Goal: Register for event/course

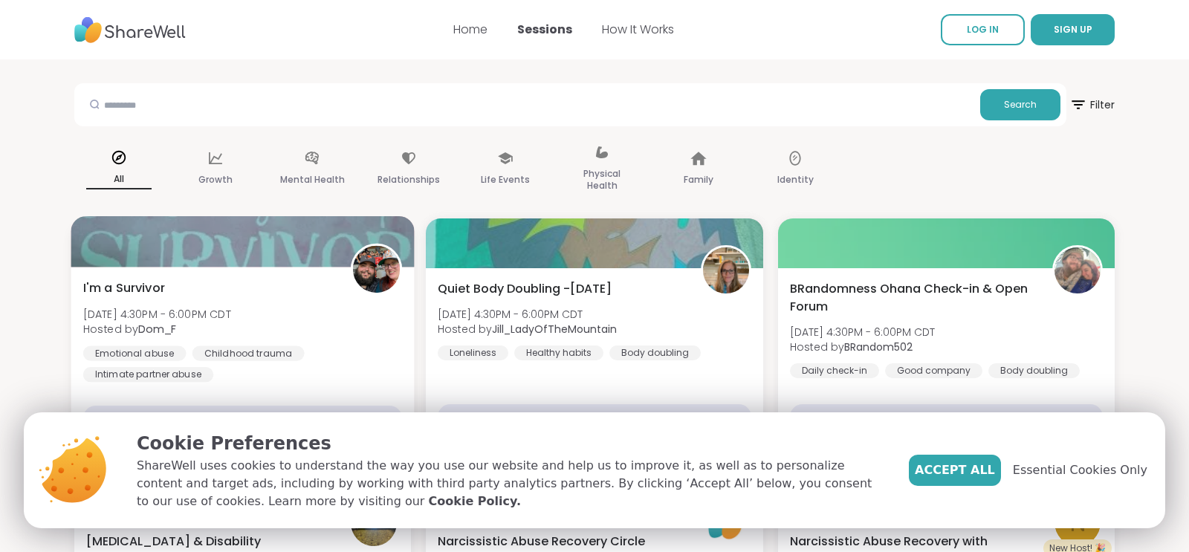
click at [147, 352] on div "Emotional abuse" at bounding box center [134, 353] width 103 height 15
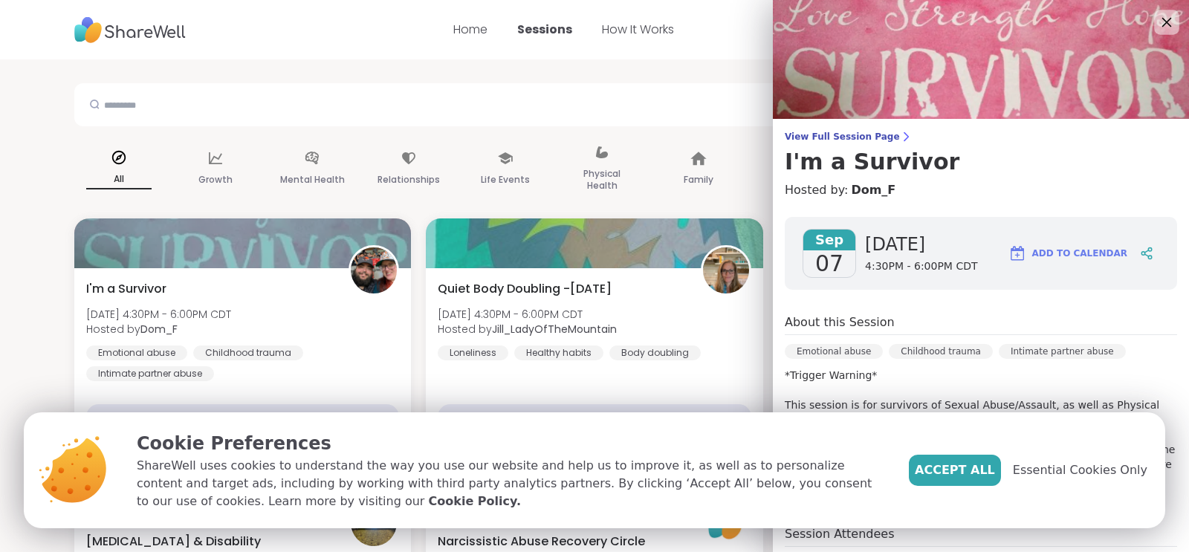
click at [1165, 20] on icon at bounding box center [1167, 23] width 10 height 10
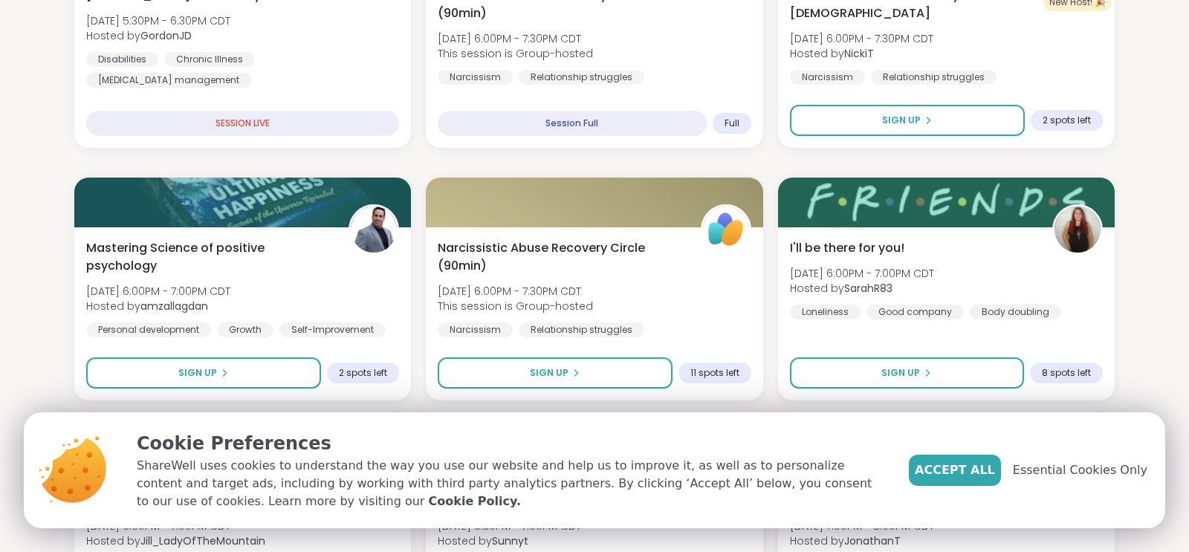
scroll to position [585, 0]
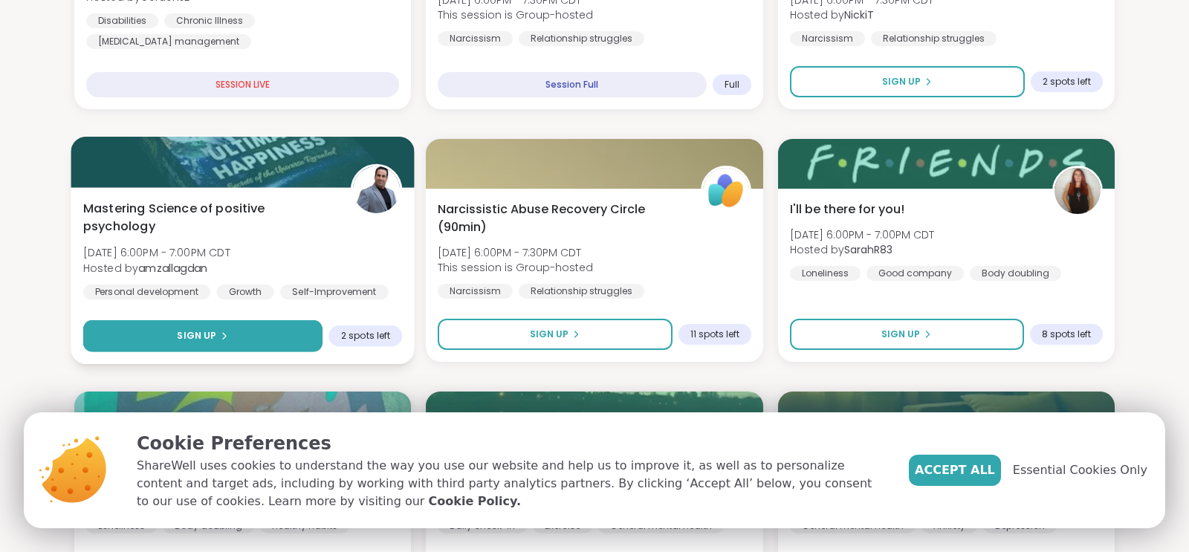
click at [259, 340] on button "Sign Up" at bounding box center [203, 336] width 240 height 32
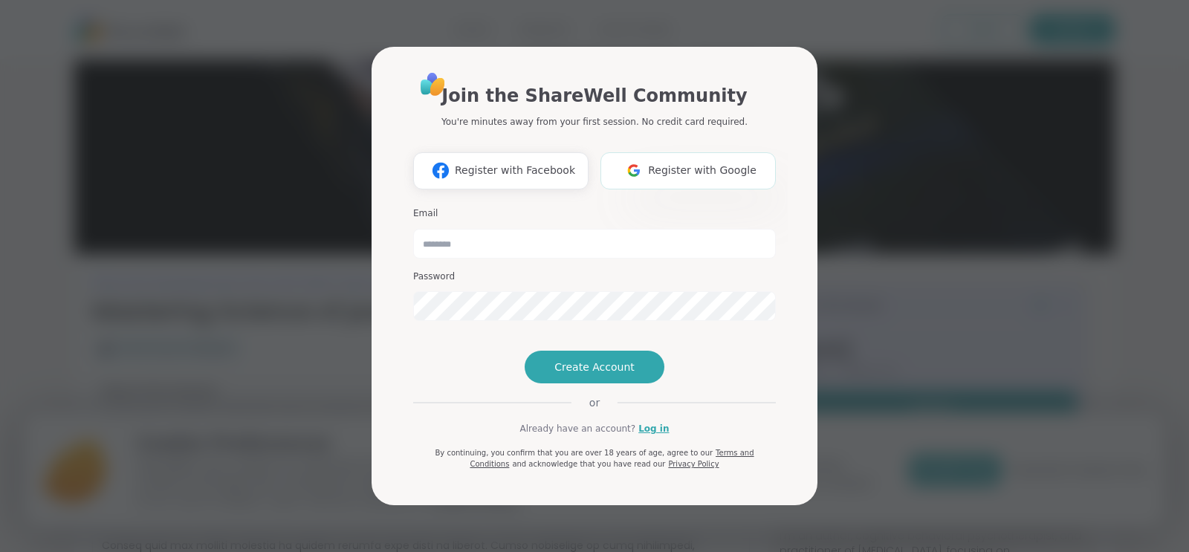
click at [647, 157] on img at bounding box center [634, 171] width 28 height 28
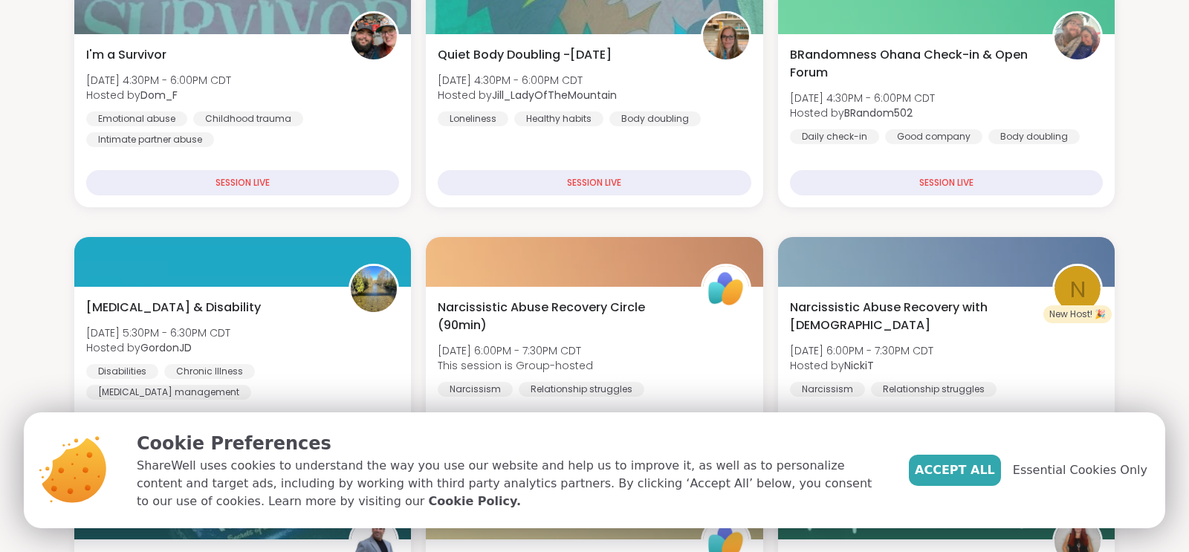
scroll to position [273, 0]
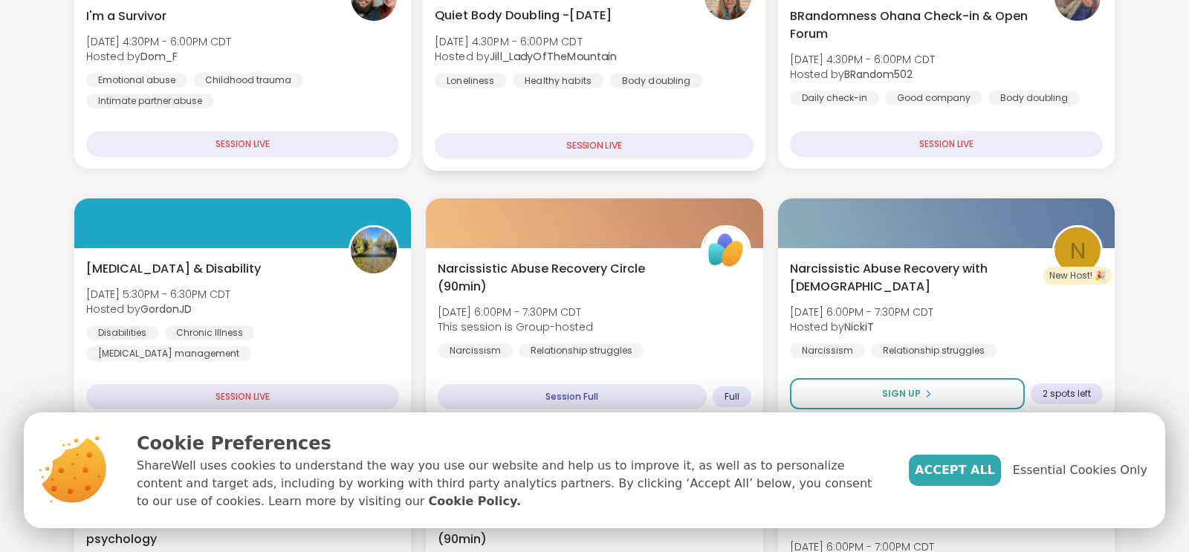
click at [575, 150] on div "SESSION LIVE" at bounding box center [595, 146] width 320 height 26
click at [630, 149] on div "SESSION LIVE" at bounding box center [595, 146] width 320 height 26
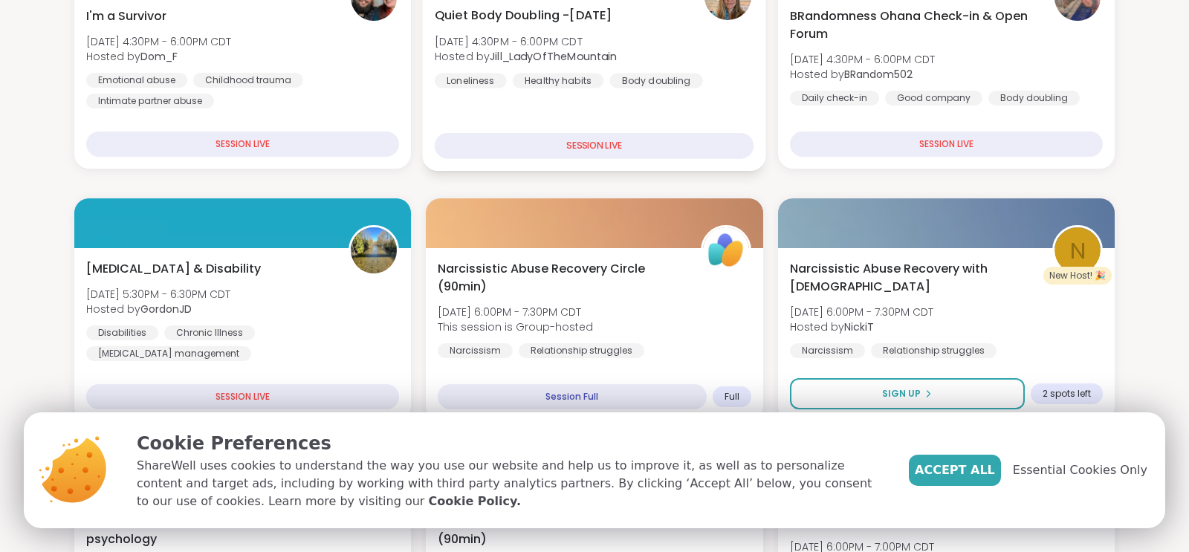
click at [686, 155] on div "SESSION LIVE" at bounding box center [595, 146] width 320 height 26
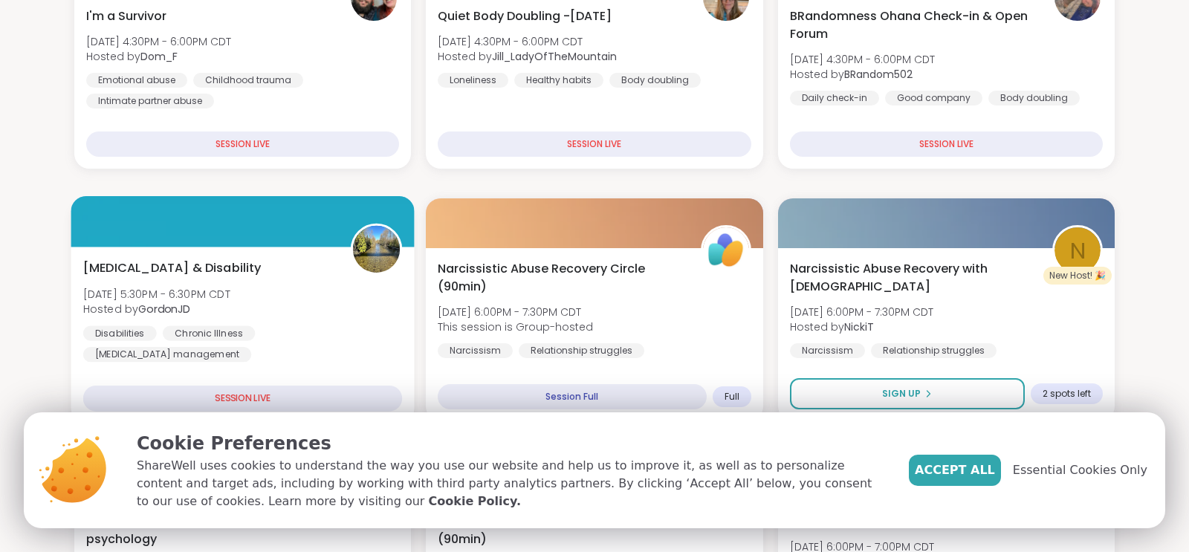
click at [262, 400] on div "SESSION LIVE" at bounding box center [243, 399] width 320 height 26
click at [309, 396] on div "SESSION LIVE" at bounding box center [243, 399] width 320 height 26
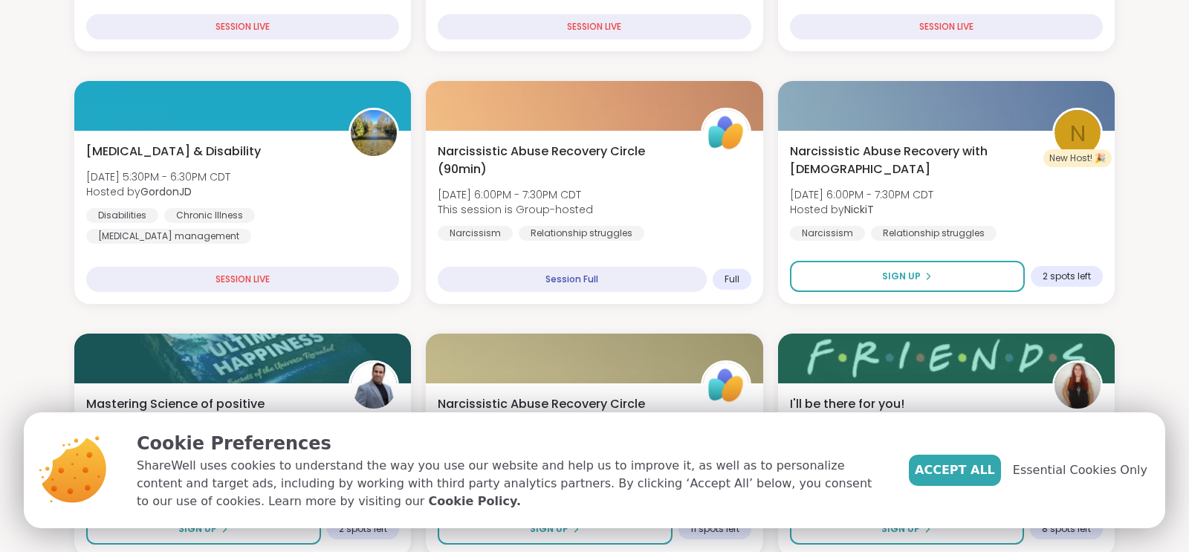
scroll to position [429, 0]
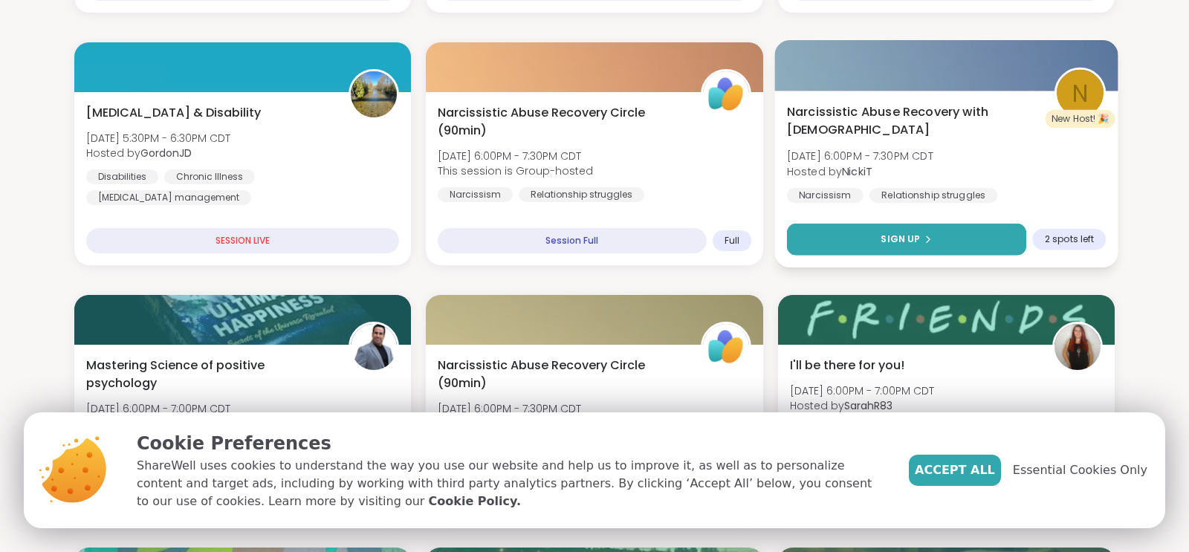
click at [978, 245] on button "Sign Up" at bounding box center [906, 240] width 240 height 32
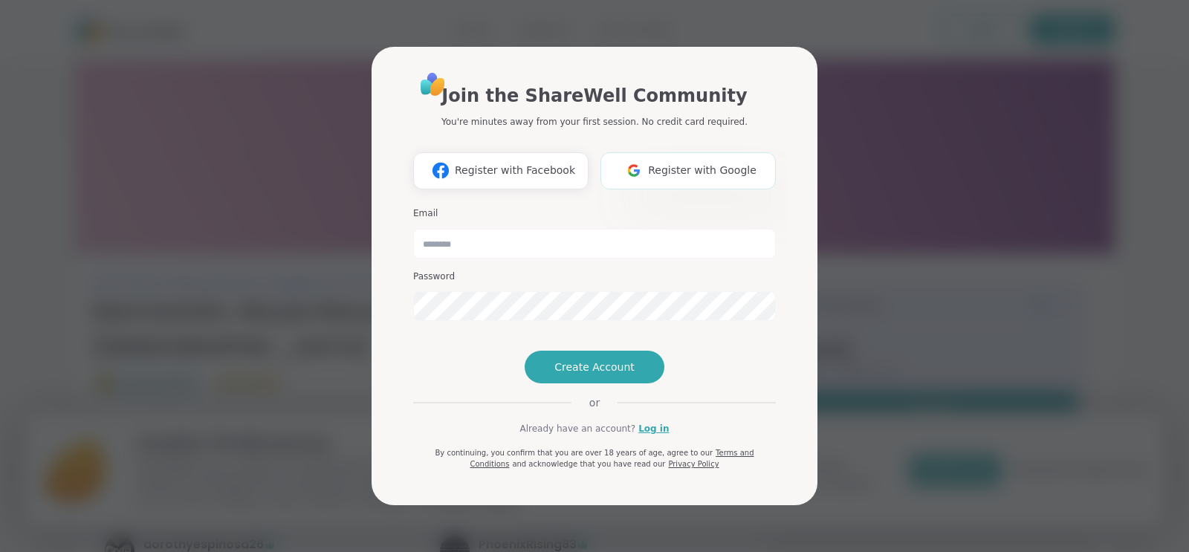
click at [716, 163] on span "Register with Google" at bounding box center [702, 171] width 109 height 16
